Goal: Check status: Check status

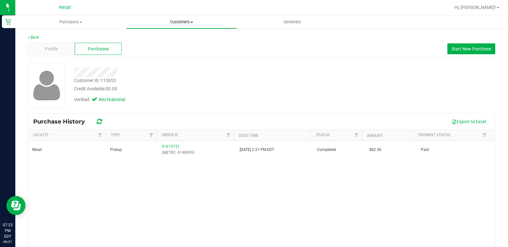
click at [153, 21] on span "Customers" at bounding box center [181, 22] width 110 height 6
click at [151, 41] on span "All customers" at bounding box center [149, 38] width 46 height 5
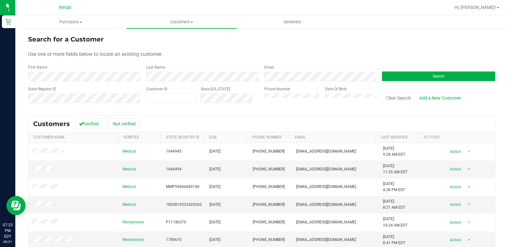
click at [28, 76] on div "Search for a Customer Use one or more fields below to locate an existing custom…" at bounding box center [261, 174] width 493 height 292
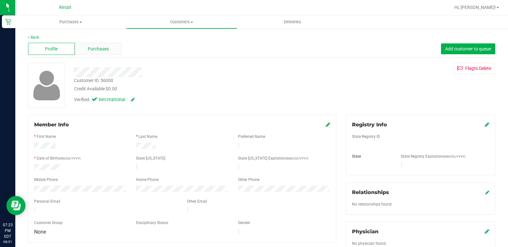
click at [107, 53] on div "Purchases" at bounding box center [98, 49] width 47 height 12
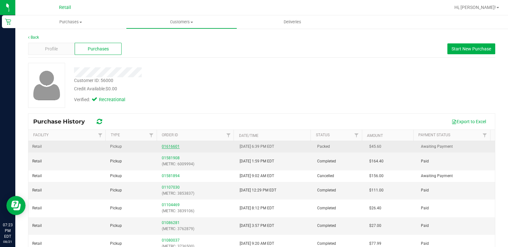
click at [173, 144] on link "01616601" at bounding box center [171, 146] width 18 height 4
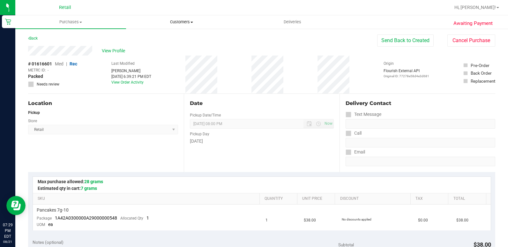
click at [198, 17] on uib-tab-heading "Customers All customers Add a new customer All physicians" at bounding box center [181, 22] width 110 height 13
click at [170, 41] on span "All customers" at bounding box center [149, 38] width 46 height 5
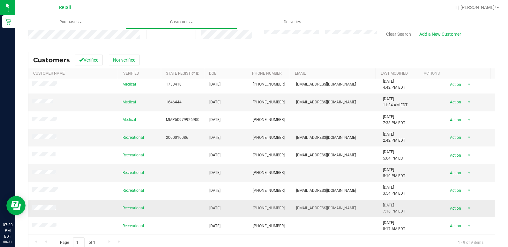
scroll to position [73, 0]
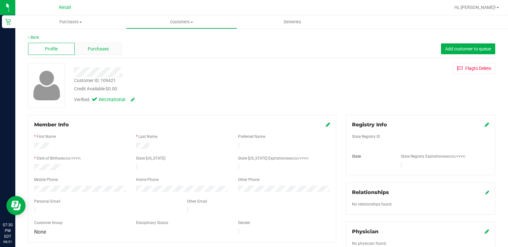
click at [111, 52] on div "Purchases" at bounding box center [98, 49] width 47 height 12
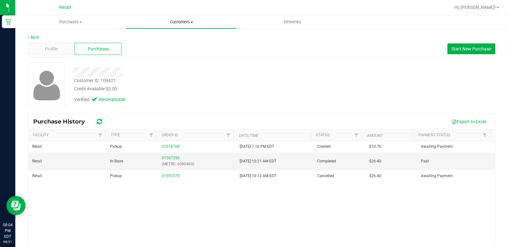
click at [158, 24] on span "Customers" at bounding box center [181, 22] width 110 height 6
click at [168, 38] on span "All customers" at bounding box center [149, 38] width 46 height 5
